Goal: Complete application form

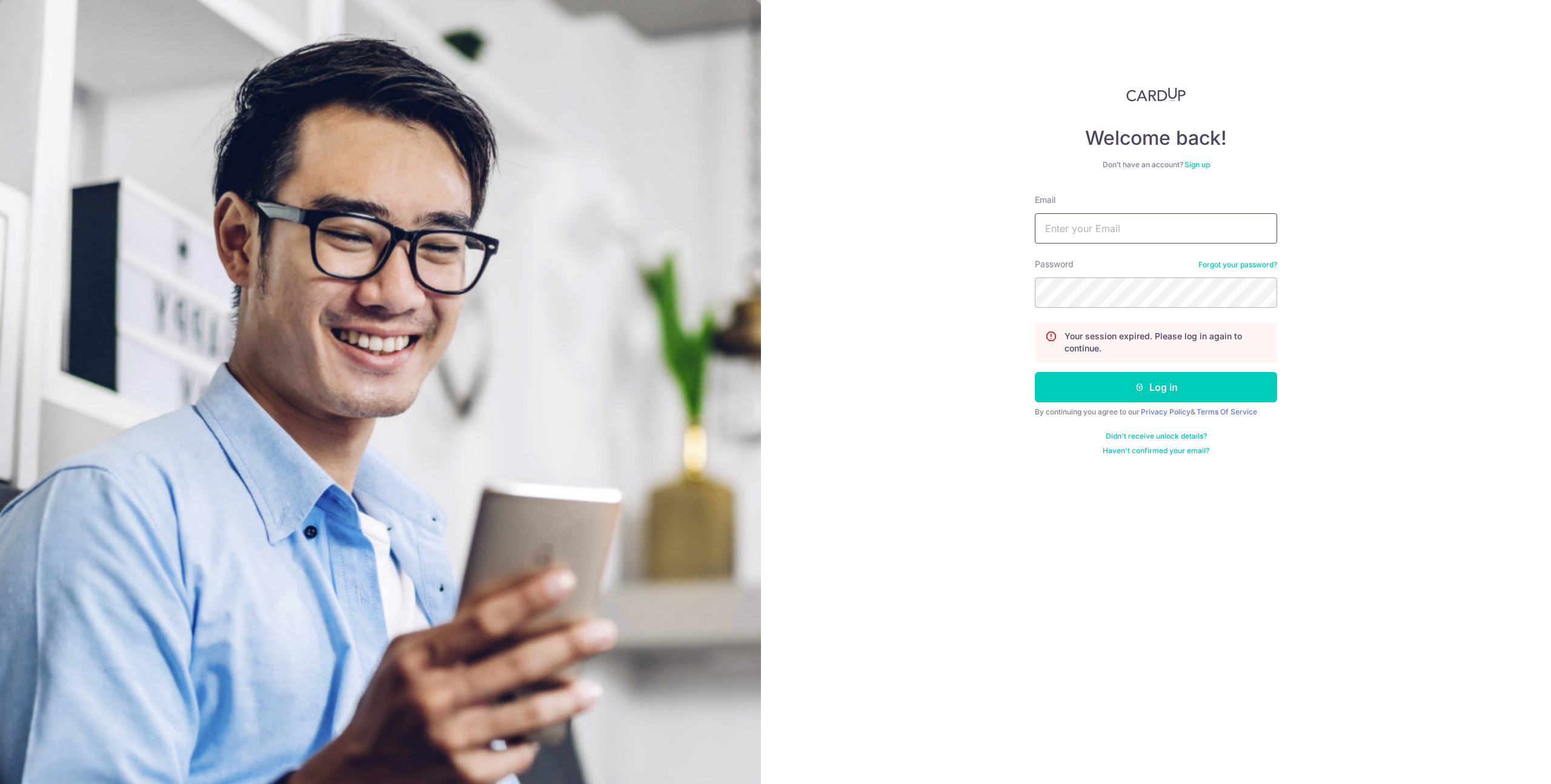
click at [1127, 231] on input "Email" at bounding box center [1156, 229] width 242 height 30
type input "[EMAIL_ADDRESS][DOMAIN_NAME]"
click at [1132, 382] on button "Log in" at bounding box center [1156, 387] width 242 height 30
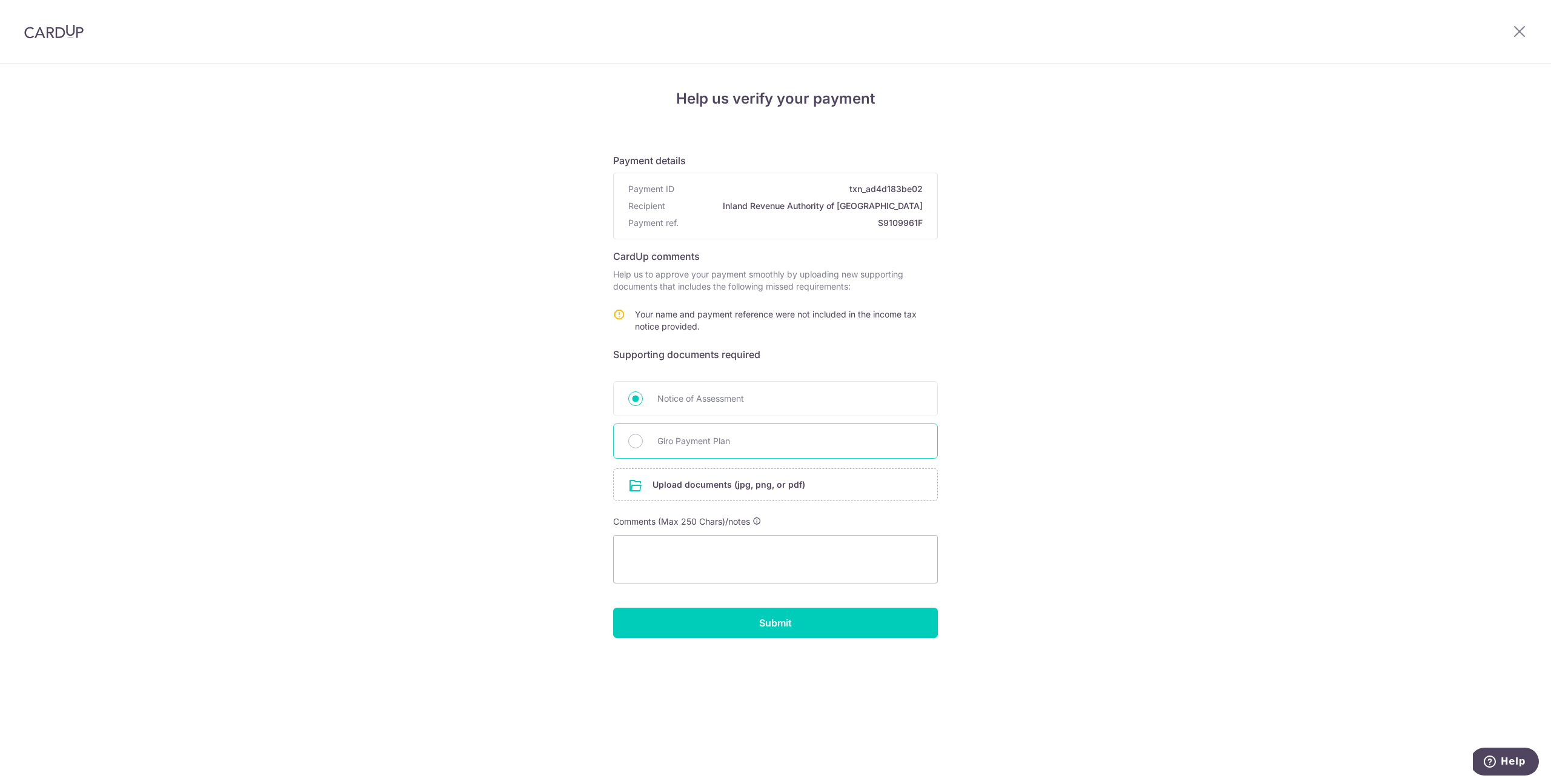
click at [736, 446] on span "Giro Payment Plan" at bounding box center [790, 440] width 265 height 14
click at [643, 446] on input "Giro Payment Plan" at bounding box center [635, 440] width 14 height 14
radio input "true"
click at [727, 484] on input "file" at bounding box center [776, 485] width 324 height 32
click at [754, 481] on input "file" at bounding box center [776, 485] width 324 height 32
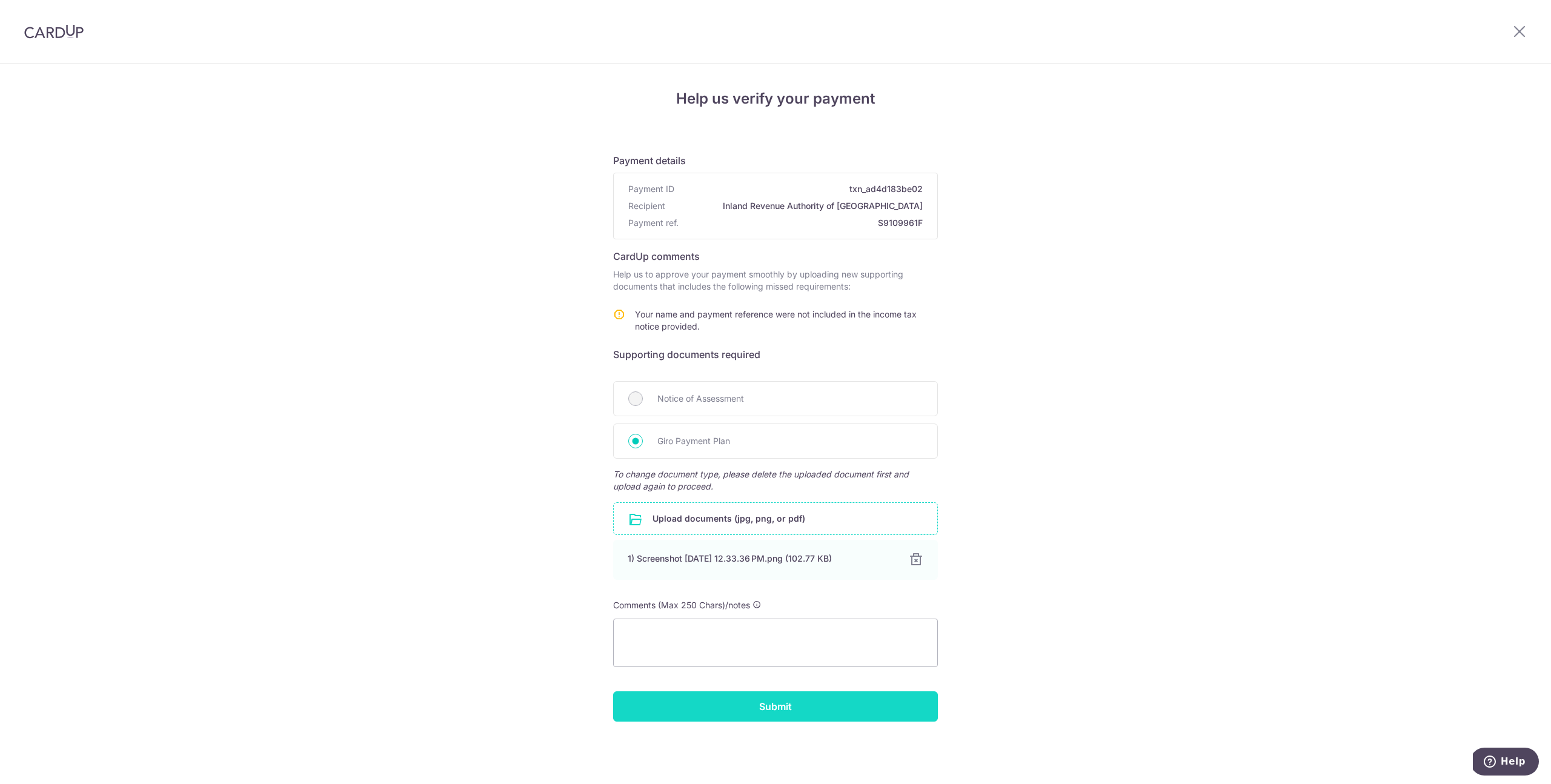
click at [808, 701] on input "Submit" at bounding box center [775, 706] width 325 height 30
